Goal: Obtain resource: Download file/media

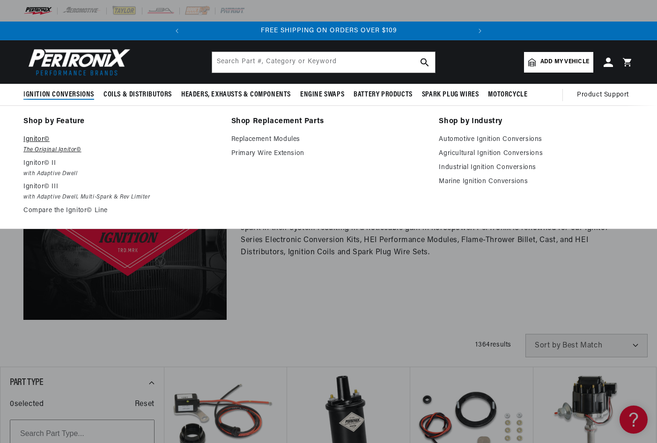
click at [36, 139] on p "Ignitor©" at bounding box center [120, 139] width 195 height 11
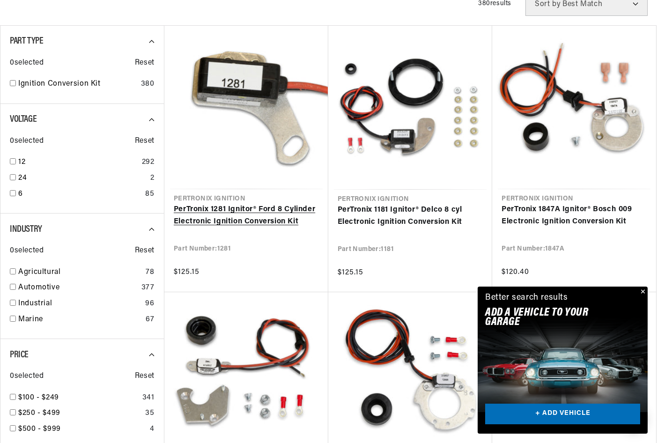
scroll to position [328, 0]
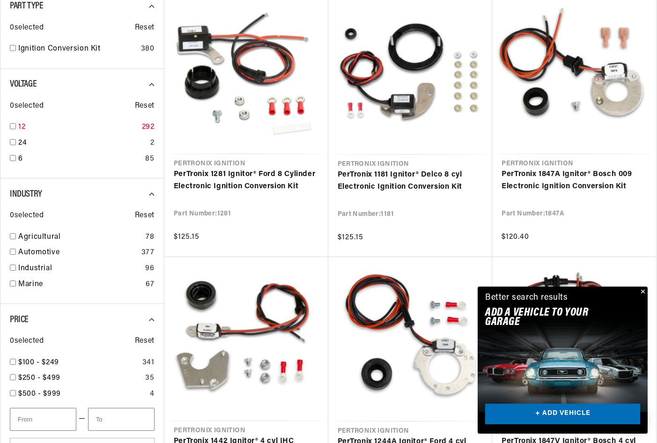
click at [14, 125] on input "checkbox" at bounding box center [13, 126] width 6 height 6
checkbox input "true"
click at [13, 282] on input "checkbox" at bounding box center [13, 283] width 6 height 6
checkbox input "true"
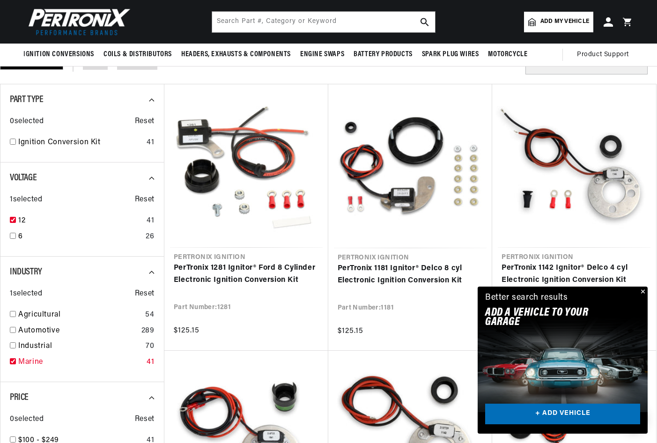
scroll to position [47, 0]
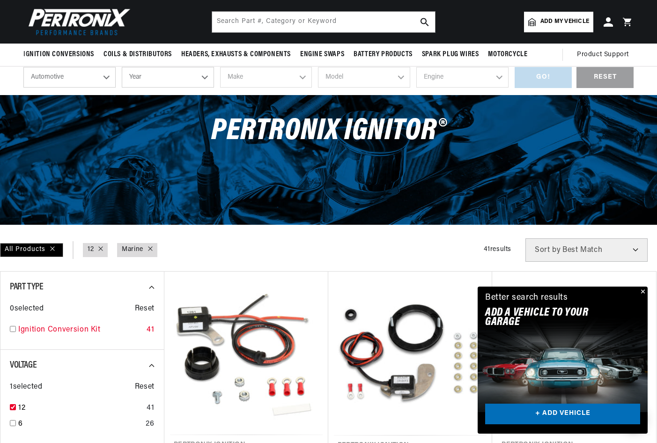
click at [11, 326] on input "checkbox" at bounding box center [13, 329] width 6 height 6
checkbox input "true"
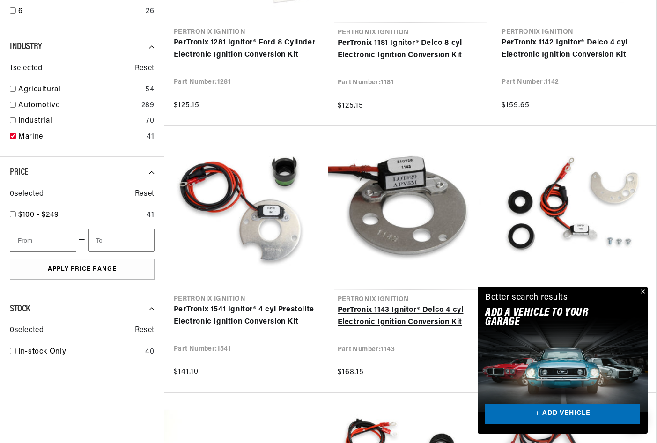
scroll to position [468, 0]
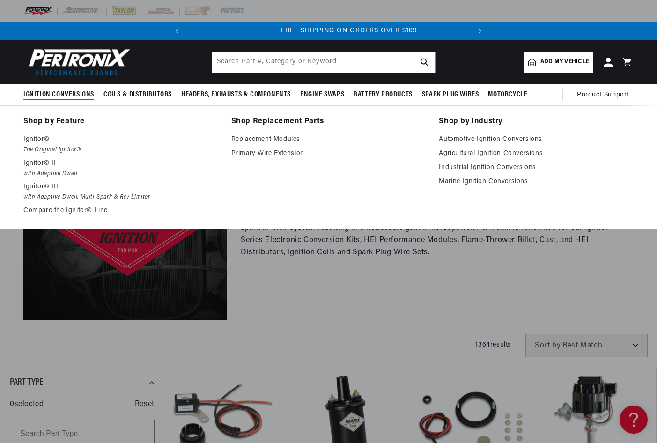
scroll to position [0, 284]
click at [493, 182] on link "Marine Ignition Conversions" at bounding box center [535, 181] width 195 height 11
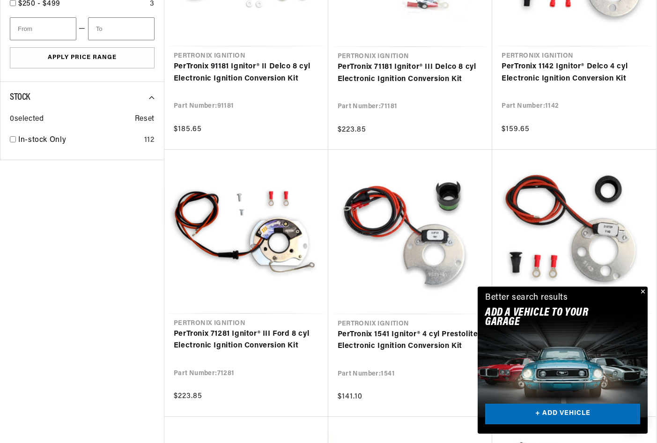
scroll to position [749, 0]
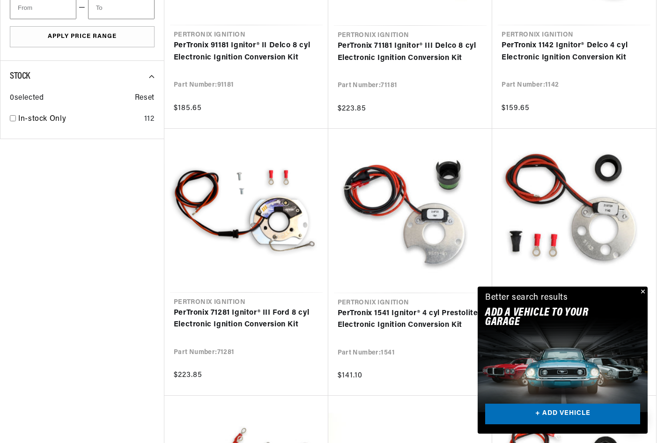
click at [643, 291] on button "Close" at bounding box center [641, 291] width 11 height 11
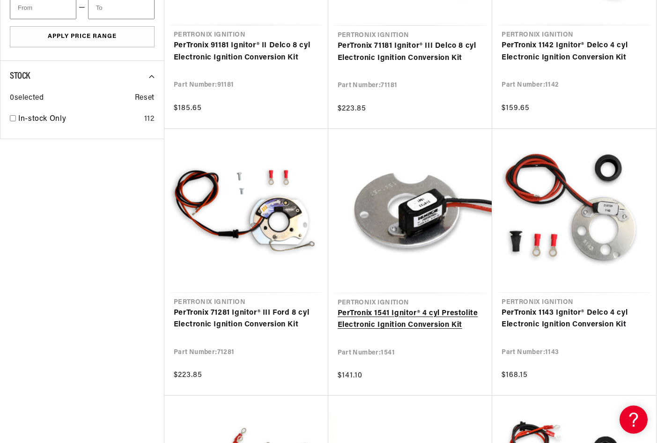
scroll to position [0, 284]
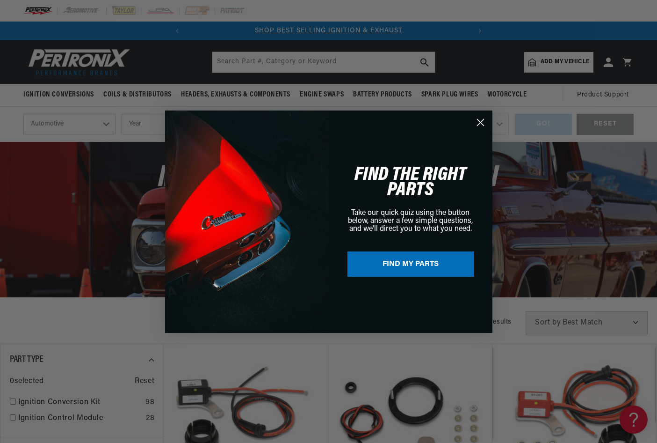
click at [480, 121] on icon "Close dialog" at bounding box center [480, 122] width 7 height 7
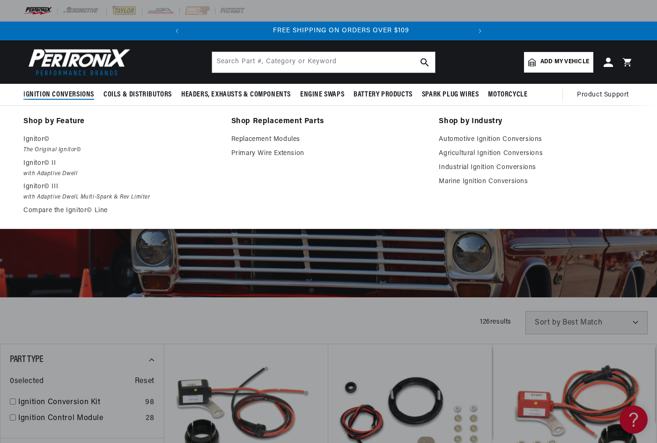
scroll to position [0, 284]
click at [499, 182] on link "Marine Ignition Conversions" at bounding box center [535, 181] width 195 height 11
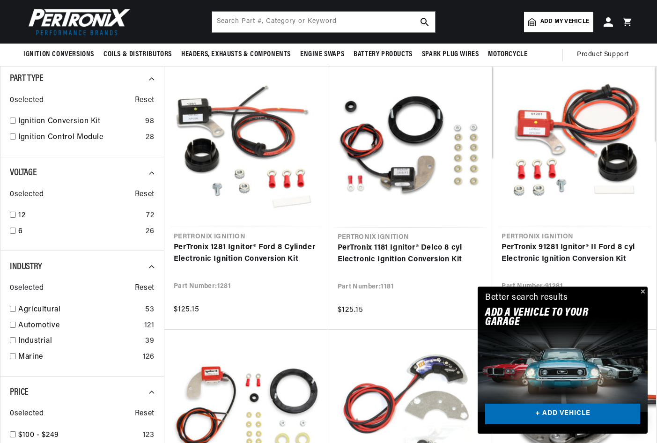
scroll to position [0, 284]
click at [11, 357] on input "checkbox" at bounding box center [13, 356] width 6 height 6
checkbox input "true"
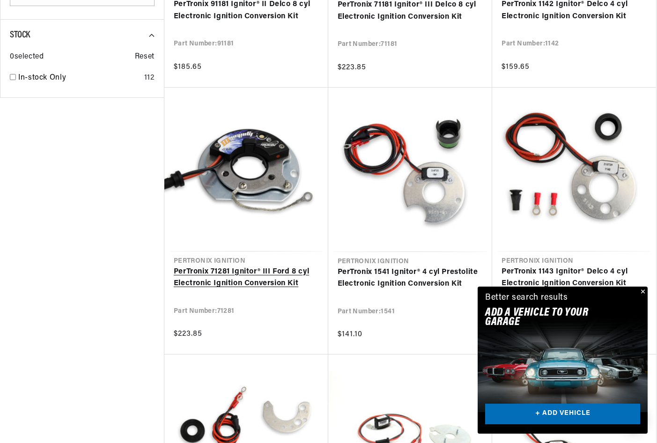
scroll to position [796, 0]
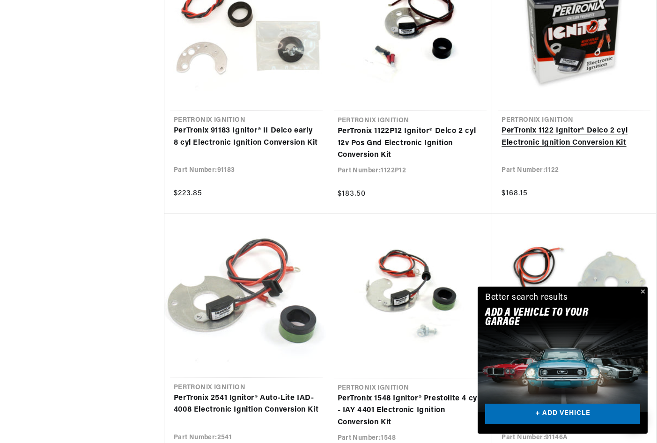
scroll to position [0, 284]
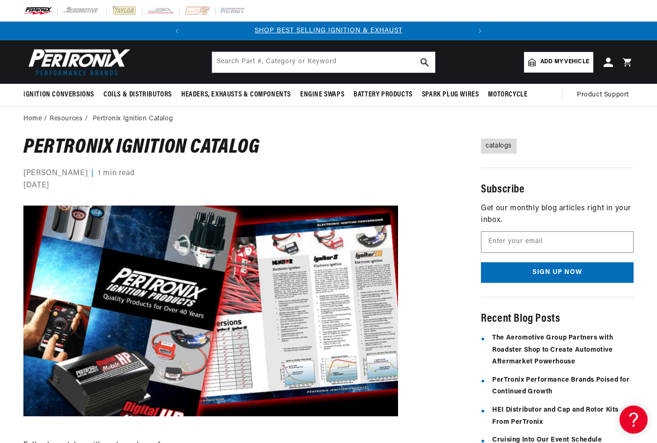
click at [497, 146] on link "catalogs" at bounding box center [499, 146] width 36 height 15
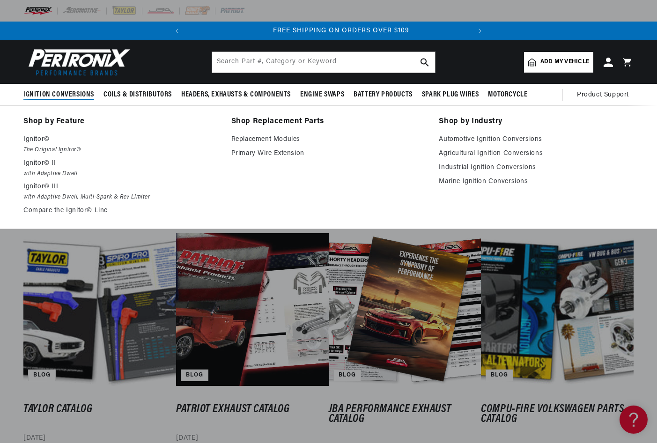
scroll to position [0, 284]
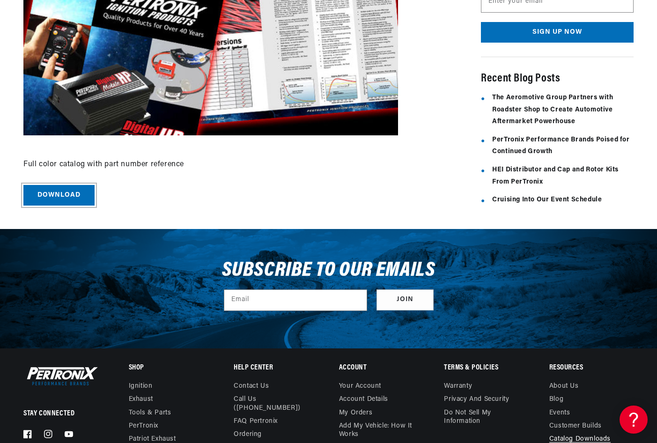
scroll to position [0, 284]
click at [73, 190] on link "Download" at bounding box center [58, 195] width 71 height 21
